Goal: Navigation & Orientation: Understand site structure

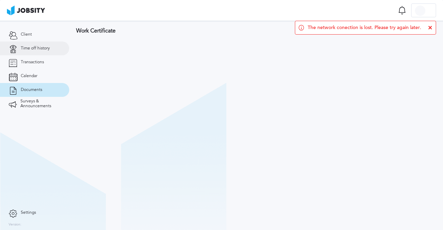
click at [29, 51] on link "Time off history" at bounding box center [34, 49] width 69 height 14
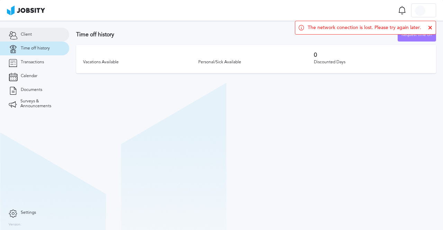
click at [25, 34] on span "Client" at bounding box center [26, 34] width 11 height 5
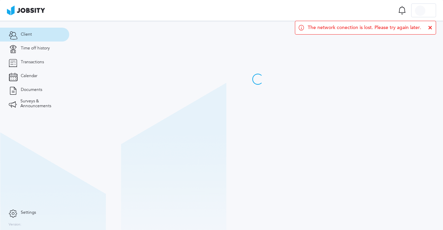
click at [431, 28] on icon at bounding box center [430, 28] width 4 height 4
click at [17, 61] on icon at bounding box center [13, 62] width 9 height 6
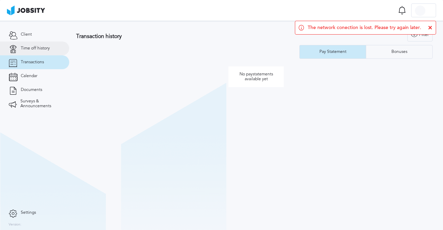
click at [15, 50] on icon at bounding box center [13, 48] width 9 height 6
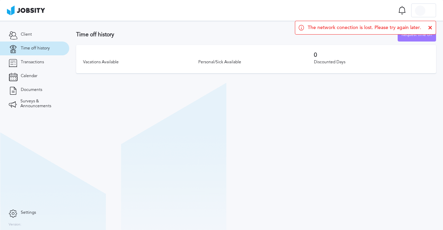
click at [15, 50] on icon at bounding box center [13, 48] width 9 height 6
click at [14, 37] on icon at bounding box center [13, 35] width 9 height 6
